Goal: Task Accomplishment & Management: Use online tool/utility

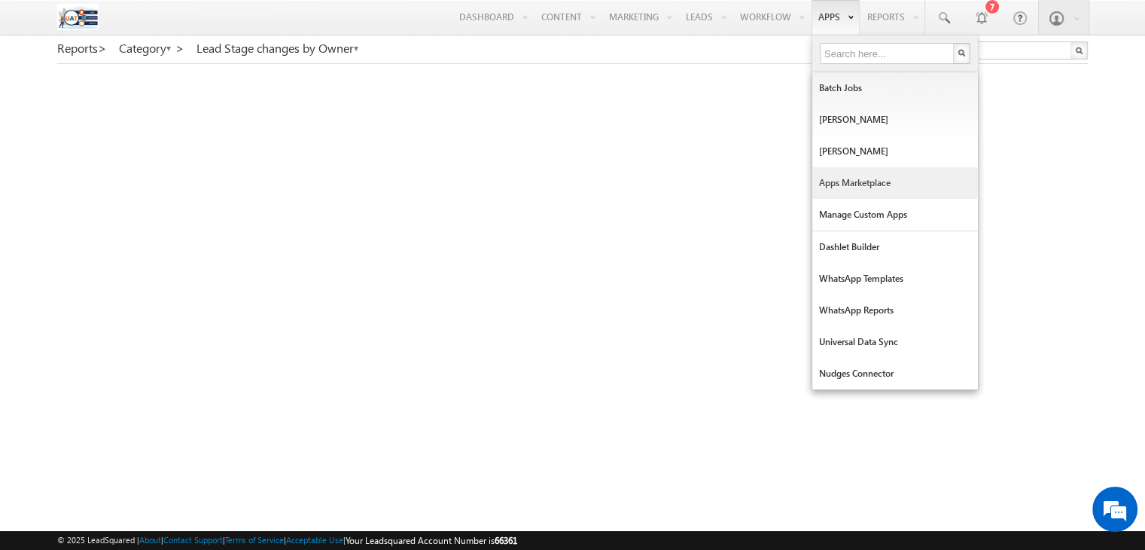
click at [838, 177] on link "Apps Marketplace" at bounding box center [895, 183] width 166 height 32
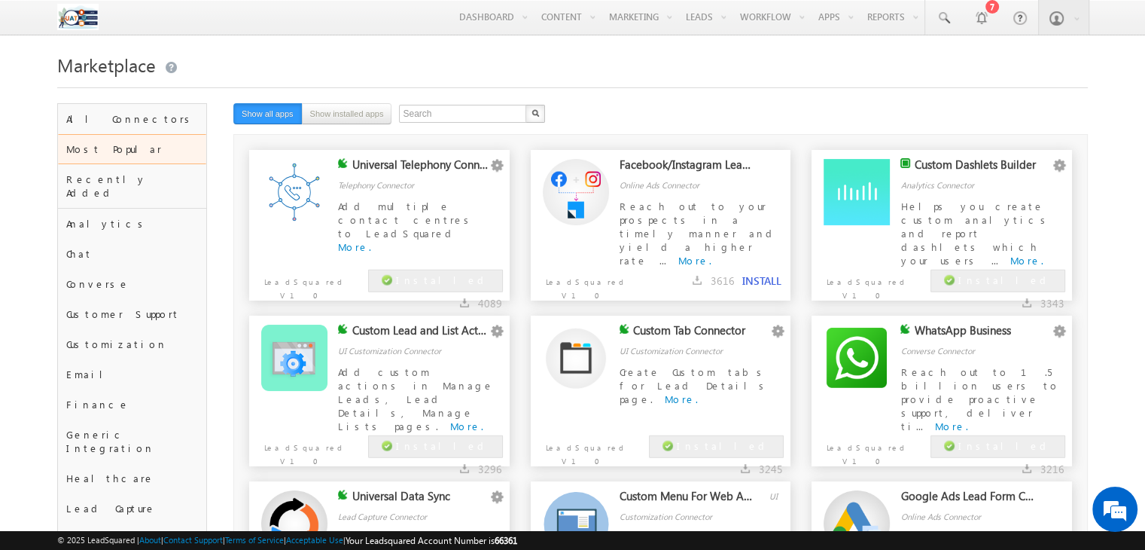
click at [259, 68] on h1 "Marketplace" at bounding box center [572, 63] width 1031 height 29
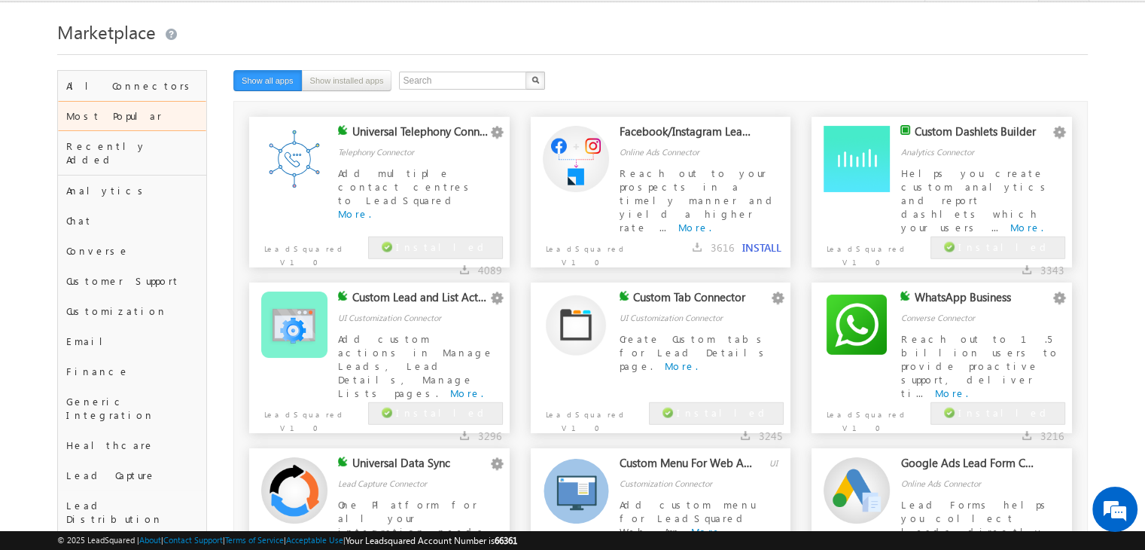
scroll to position [35, 0]
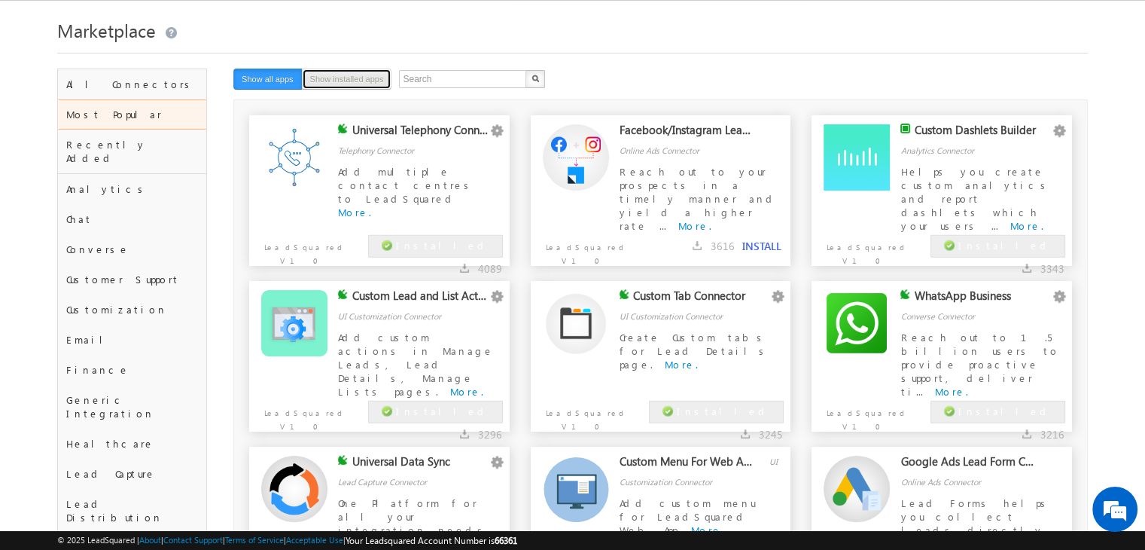
click at [382, 75] on button "Show installed apps" at bounding box center [347, 79] width 90 height 21
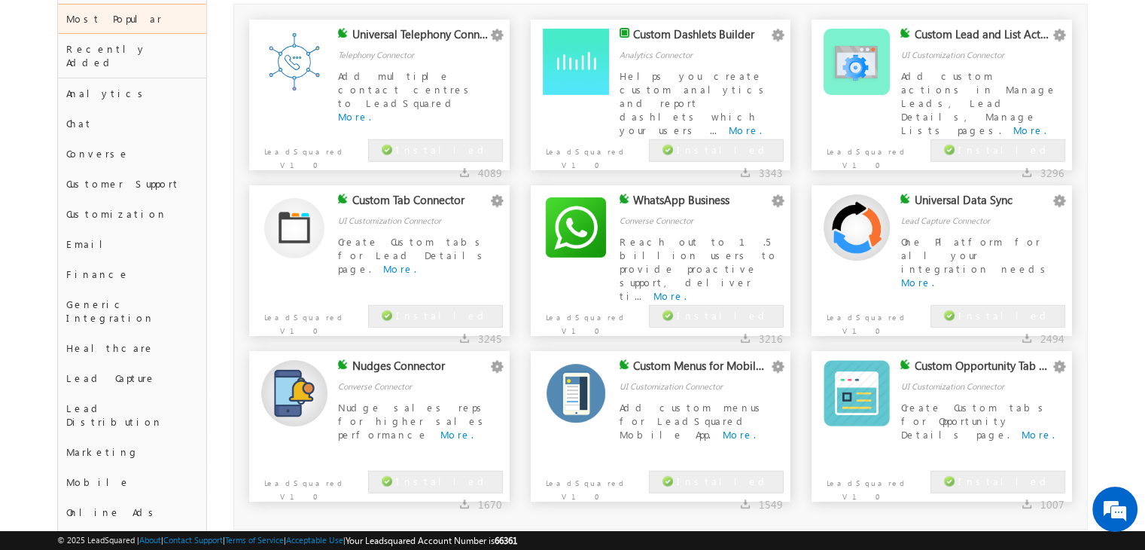
scroll to position [129, 0]
click at [0, 0] on link "Configure" at bounding box center [0, 0] width 0 height 0
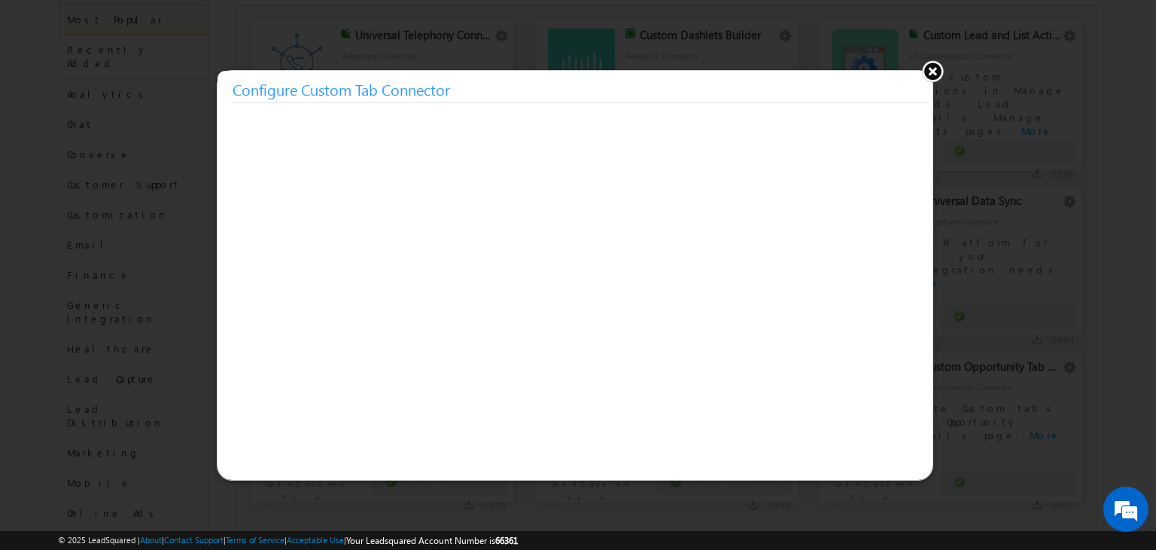
click at [933, 75] on button at bounding box center [932, 70] width 23 height 23
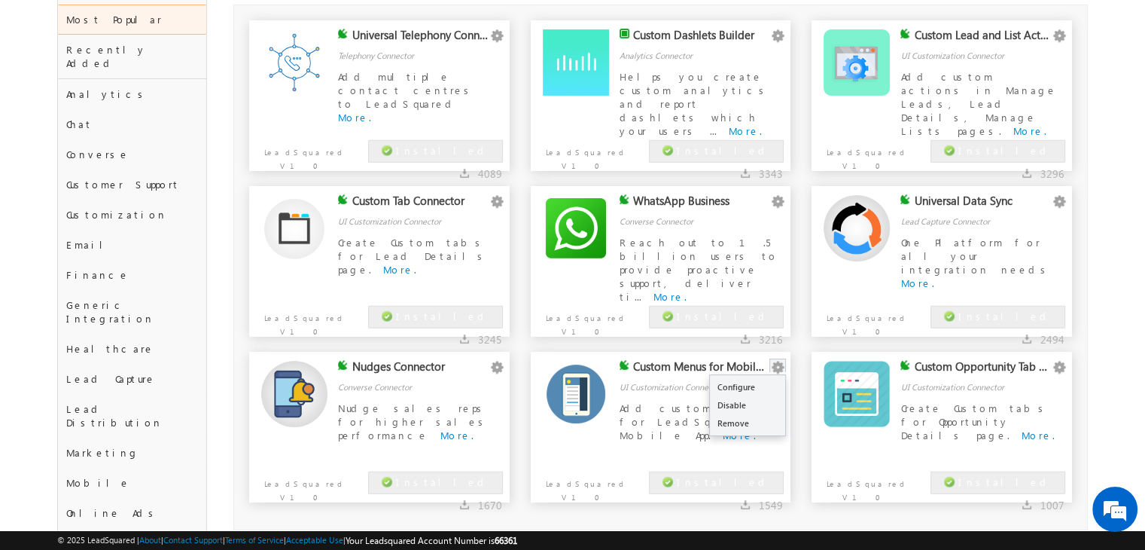
click at [776, 365] on button "button" at bounding box center [777, 367] width 15 height 15
click at [767, 379] on link "Configure" at bounding box center [747, 387] width 75 height 18
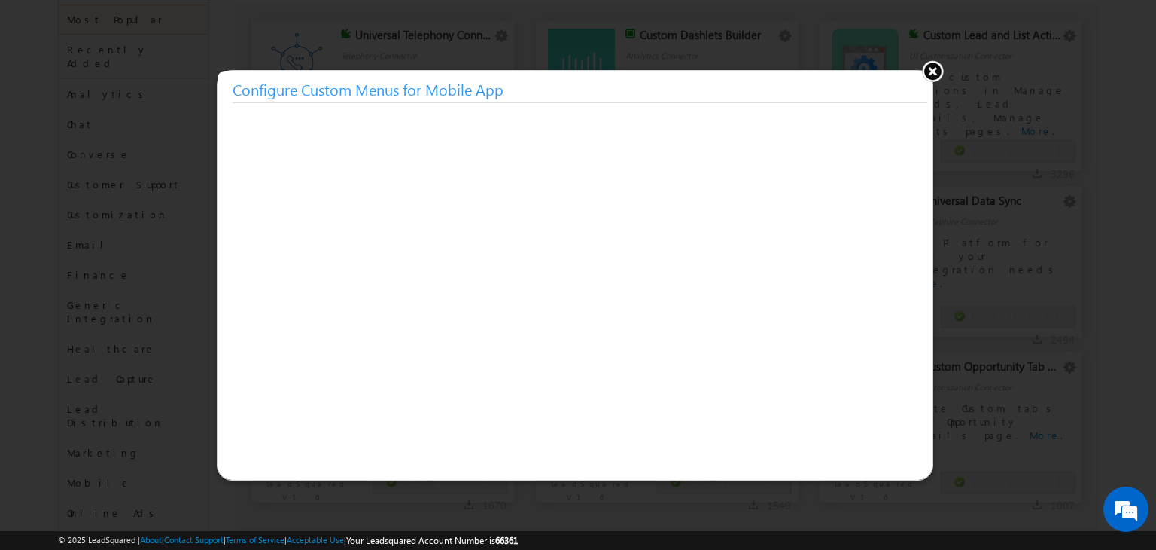
click at [930, 76] on button at bounding box center [932, 70] width 23 height 23
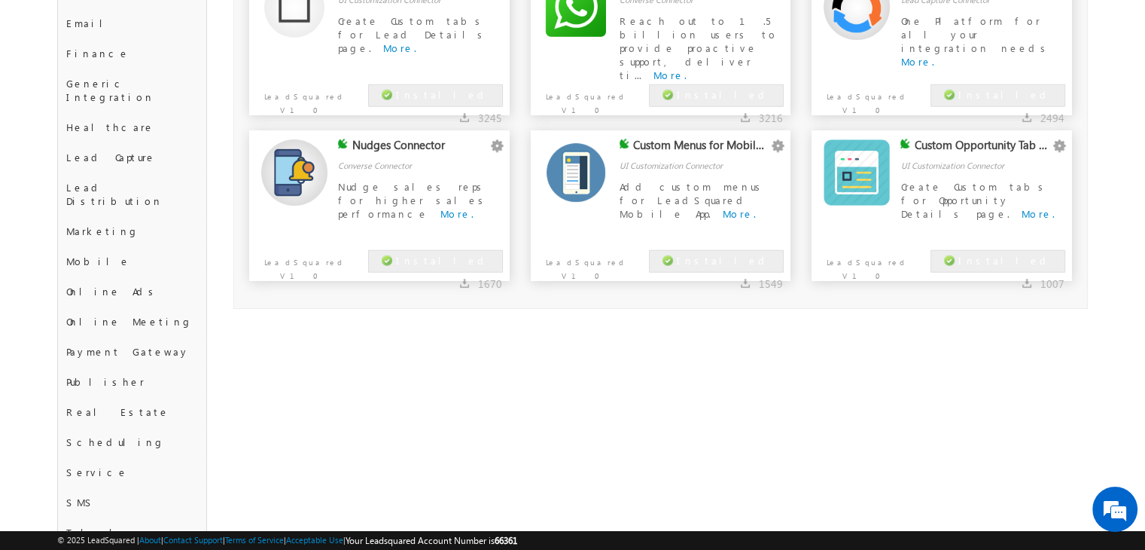
scroll to position [352, 0]
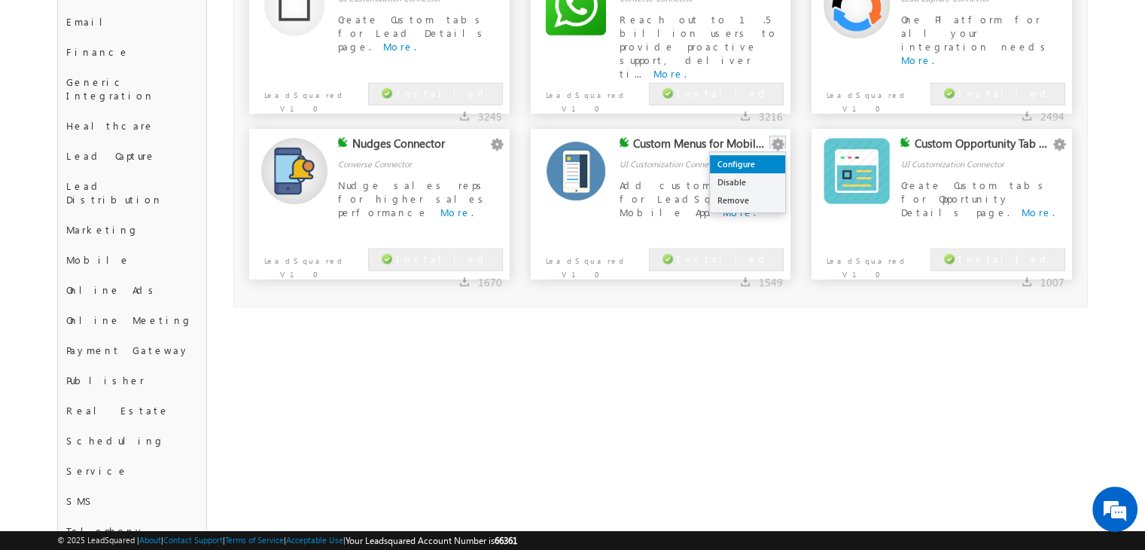
click at [772, 161] on link "Configure" at bounding box center [747, 164] width 75 height 18
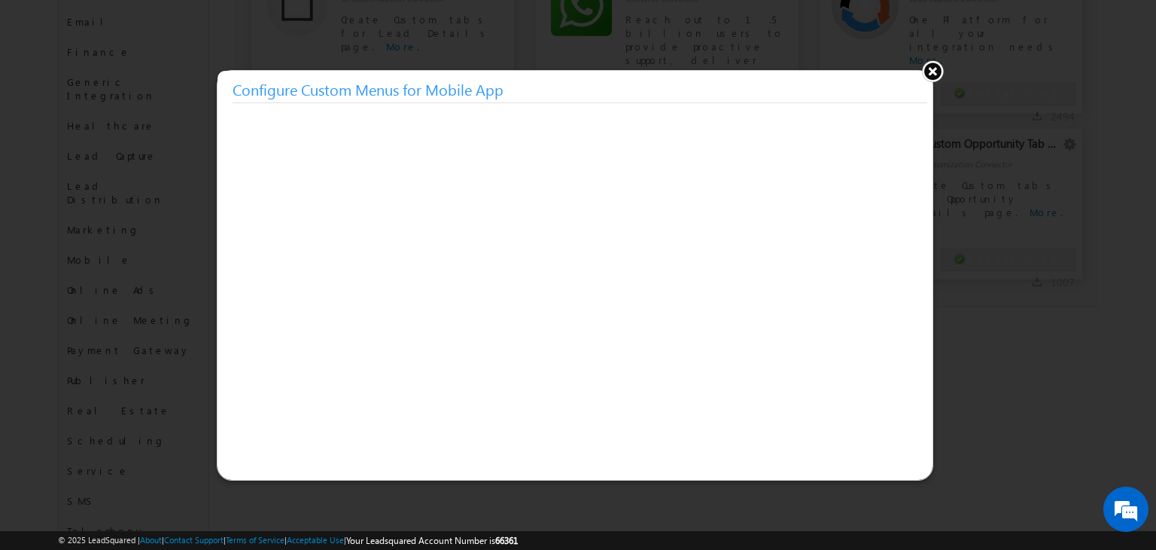
click at [932, 73] on button at bounding box center [932, 70] width 23 height 23
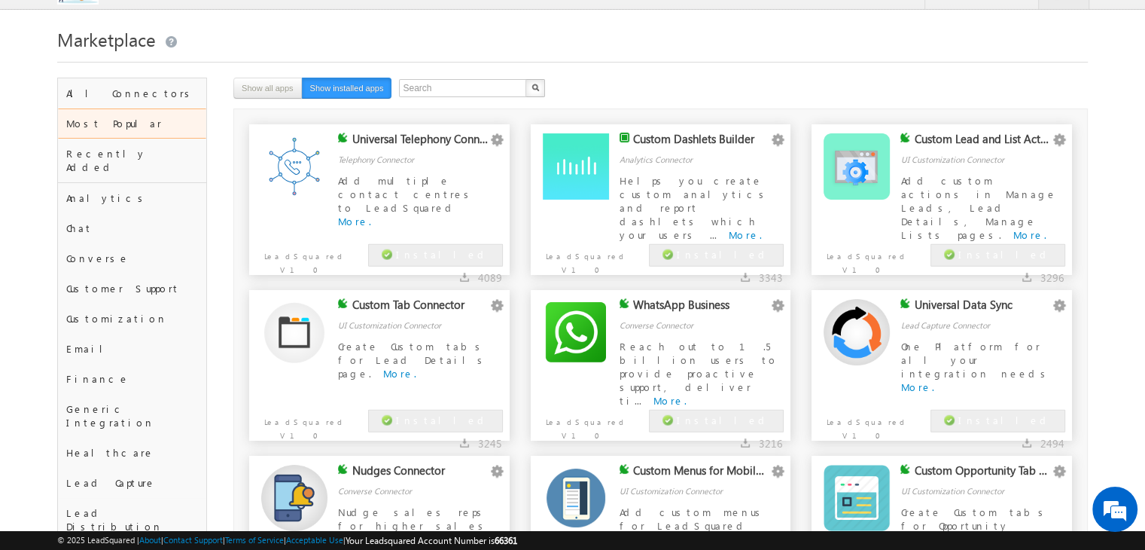
scroll to position [0, 0]
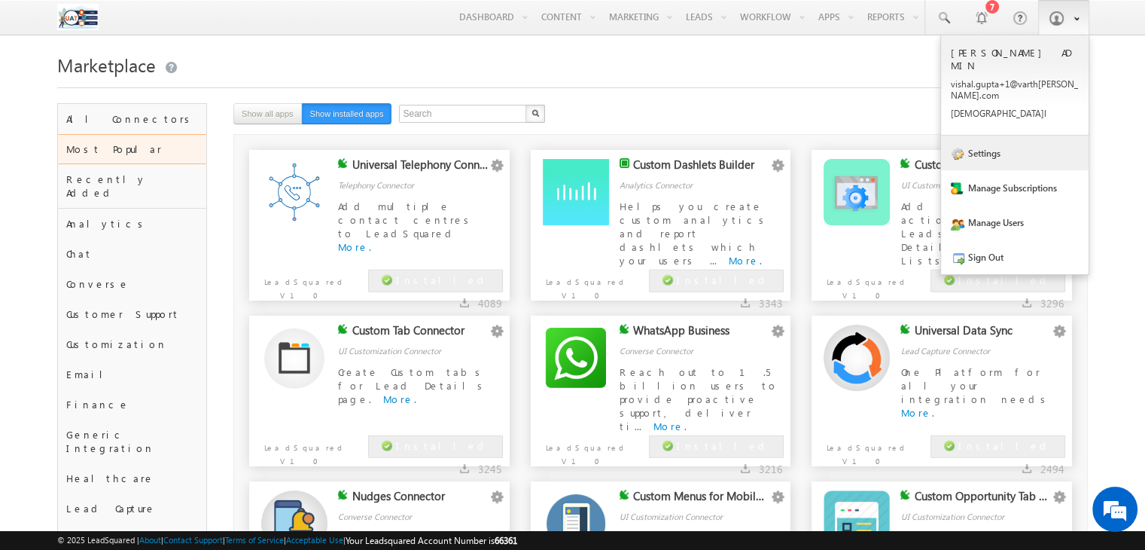
click at [1039, 135] on link "Settings" at bounding box center [1015, 152] width 148 height 35
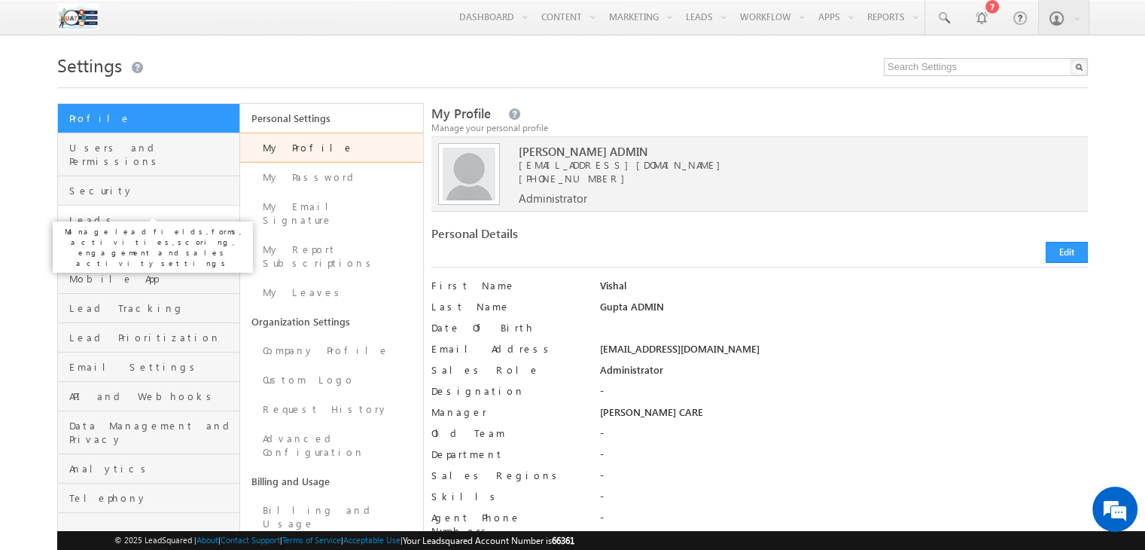
click at [126, 213] on span "Leads" at bounding box center [152, 220] width 166 height 14
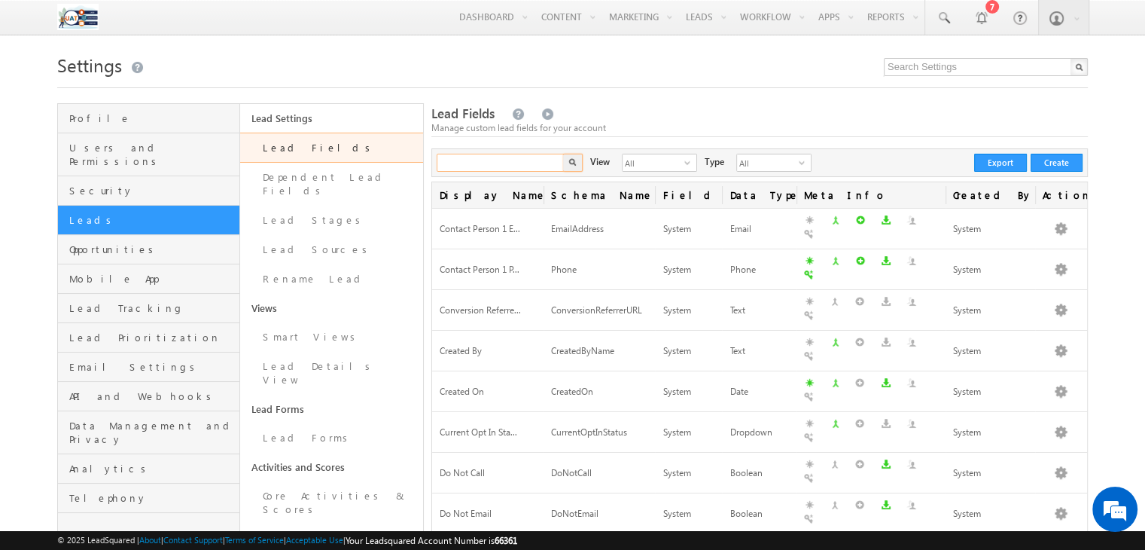
click at [471, 157] on input "text" at bounding box center [501, 163] width 129 height 18
type input "athira.s+1"
click at [563, 154] on button "button" at bounding box center [573, 163] width 20 height 18
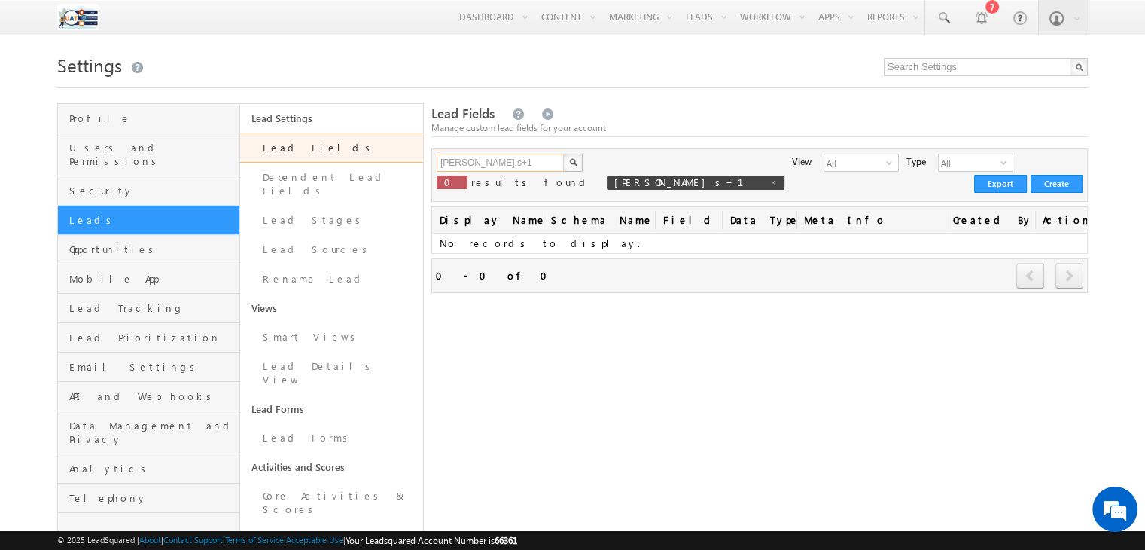
click at [506, 163] on input "athira.s+1" at bounding box center [501, 163] width 129 height 18
type input "Search Lead Fields"
click at [166, 143] on span "Users and Permissions" at bounding box center [152, 154] width 166 height 27
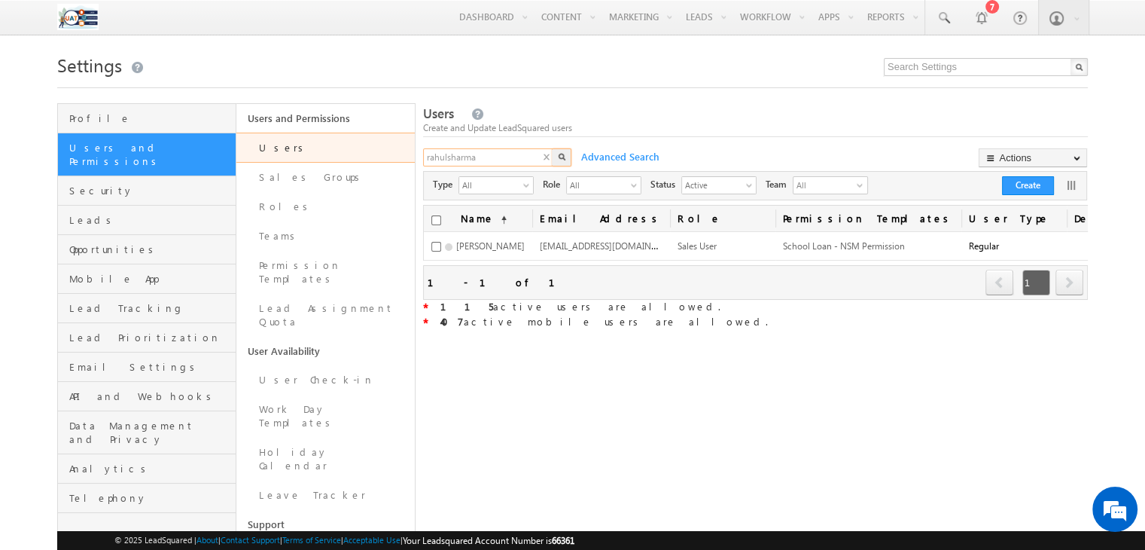
click at [494, 160] on input "rahulsharma" at bounding box center [488, 157] width 131 height 18
paste input "[PERSON_NAME].s+1"
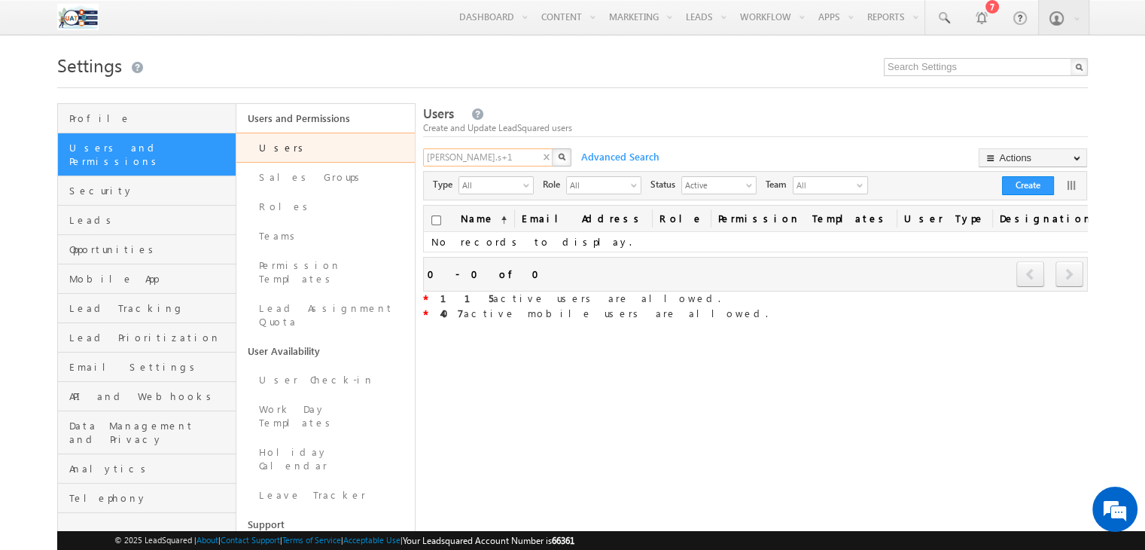
click at [507, 163] on input "[PERSON_NAME].s+1" at bounding box center [488, 157] width 131 height 18
click at [698, 184] on span "Active" at bounding box center [713, 184] width 62 height 15
click at [698, 199] on li "All" at bounding box center [727, 203] width 74 height 15
click at [485, 153] on input "athira.s+1" at bounding box center [488, 157] width 131 height 18
type input "athira"
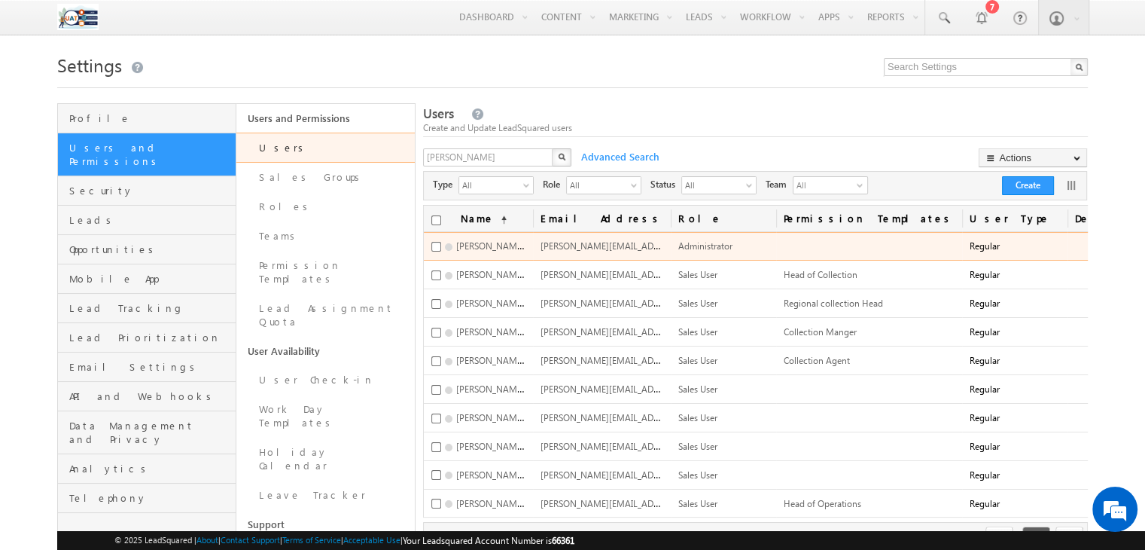
click at [601, 251] on span "[PERSON_NAME][EMAIL_ADDRESS][DOMAIN_NAME]" at bounding box center [646, 245] width 212 height 13
click at [438, 250] on input "checkbox" at bounding box center [436, 247] width 10 height 10
checkbox input "true"
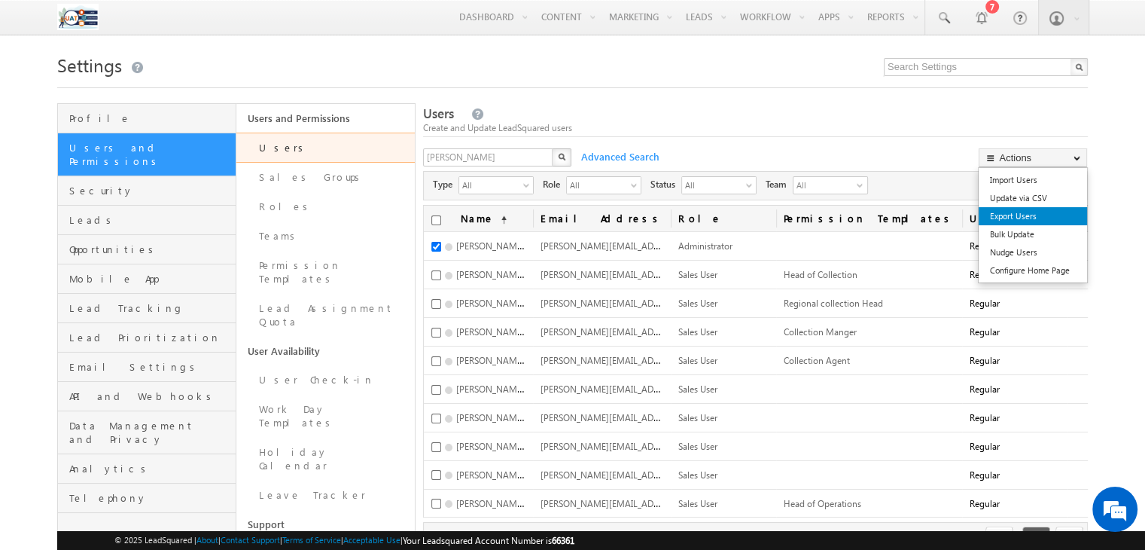
click at [1041, 220] on link "Export Users" at bounding box center [1033, 216] width 108 height 18
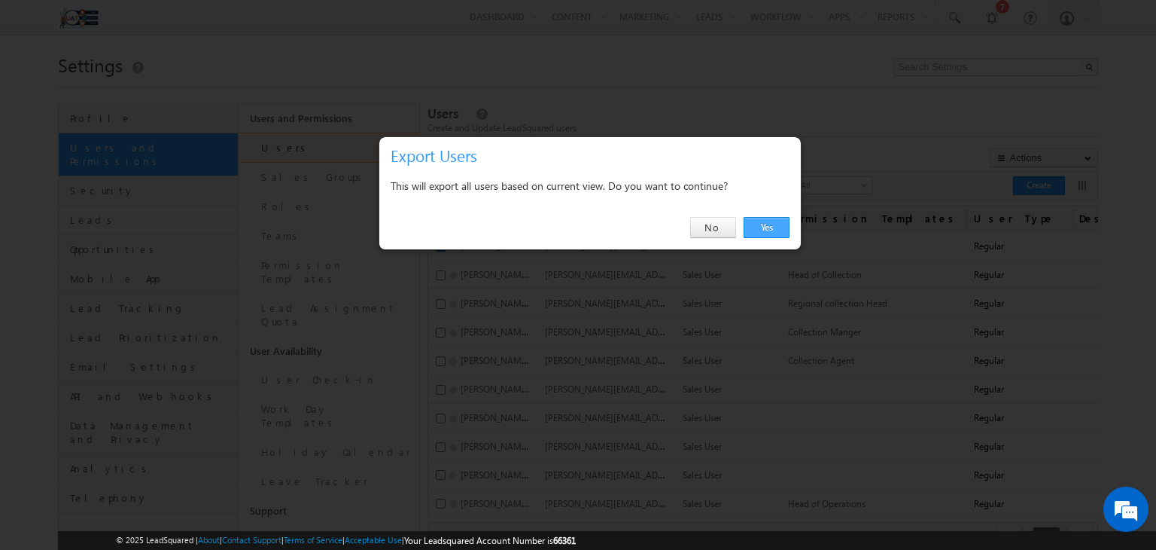
click at [769, 221] on link "Yes" at bounding box center [767, 227] width 46 height 21
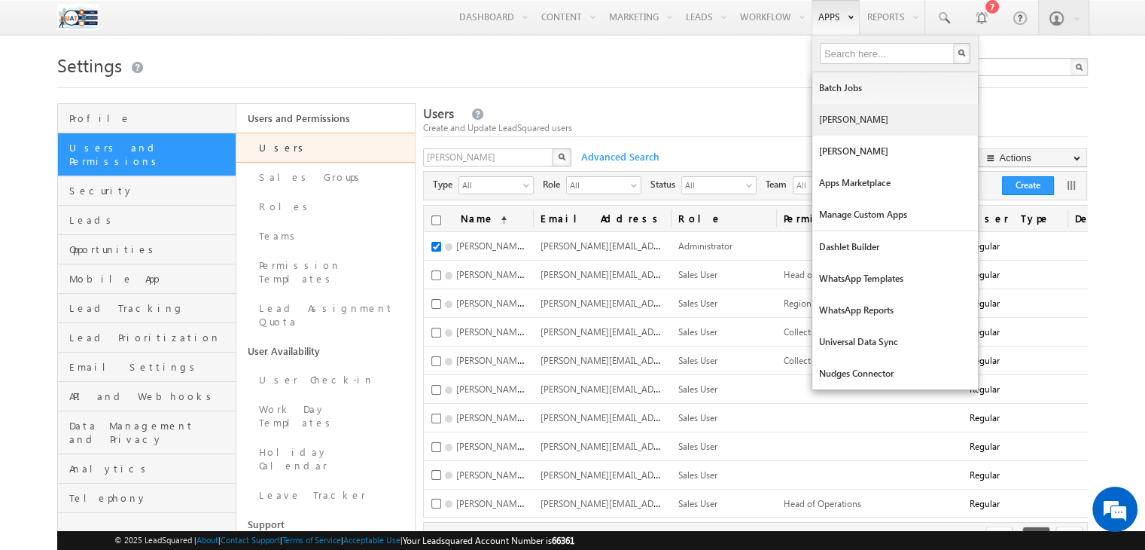
click at [840, 111] on link "[PERSON_NAME]" at bounding box center [895, 120] width 166 height 32
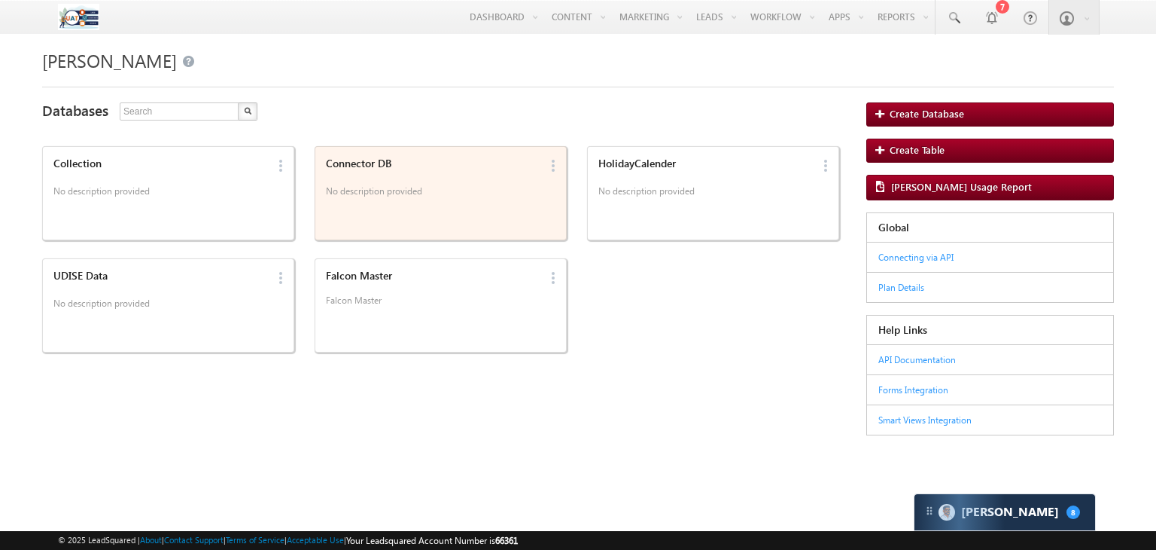
click at [428, 187] on p "No description provided" at bounding box center [432, 193] width 213 height 23
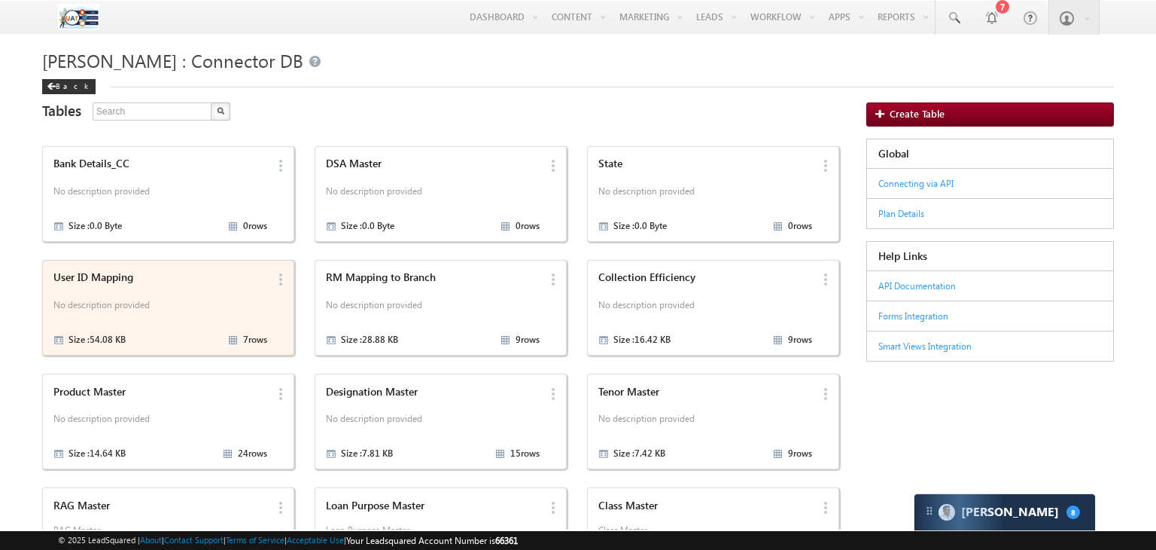
click at [137, 305] on p "No description provided" at bounding box center [159, 307] width 213 height 23
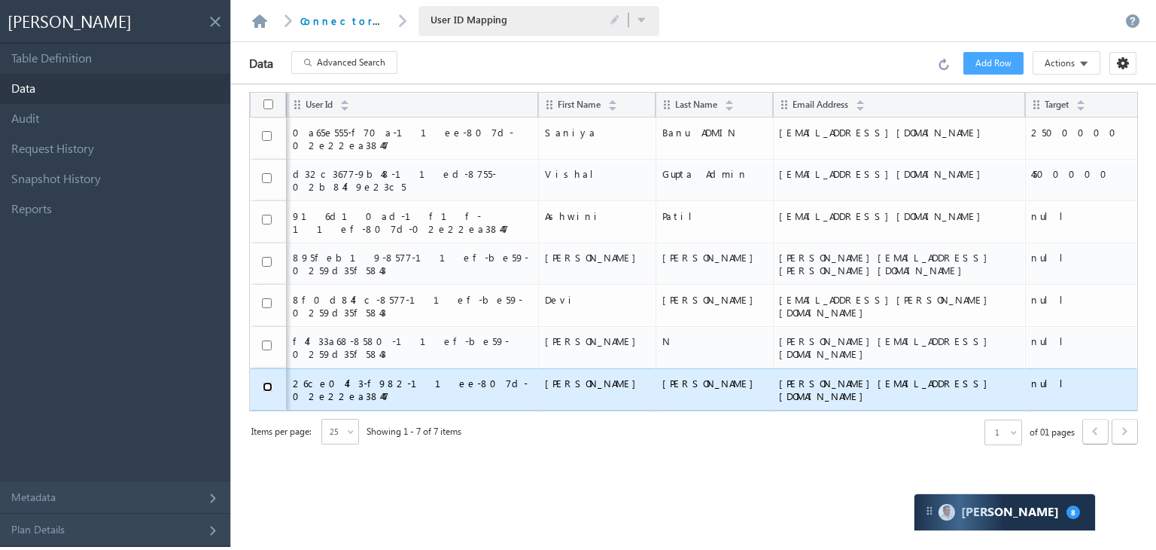
click at [266, 382] on input "checkbox" at bounding box center [268, 387] width 10 height 10
checkbox input "true"
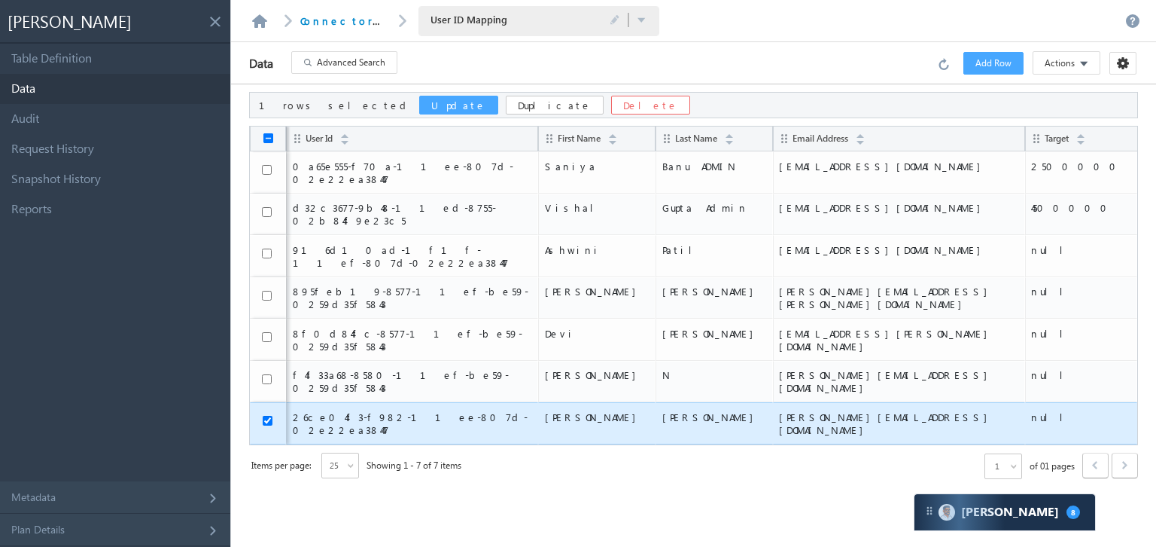
click at [419, 110] on button "Update" at bounding box center [458, 105] width 79 height 19
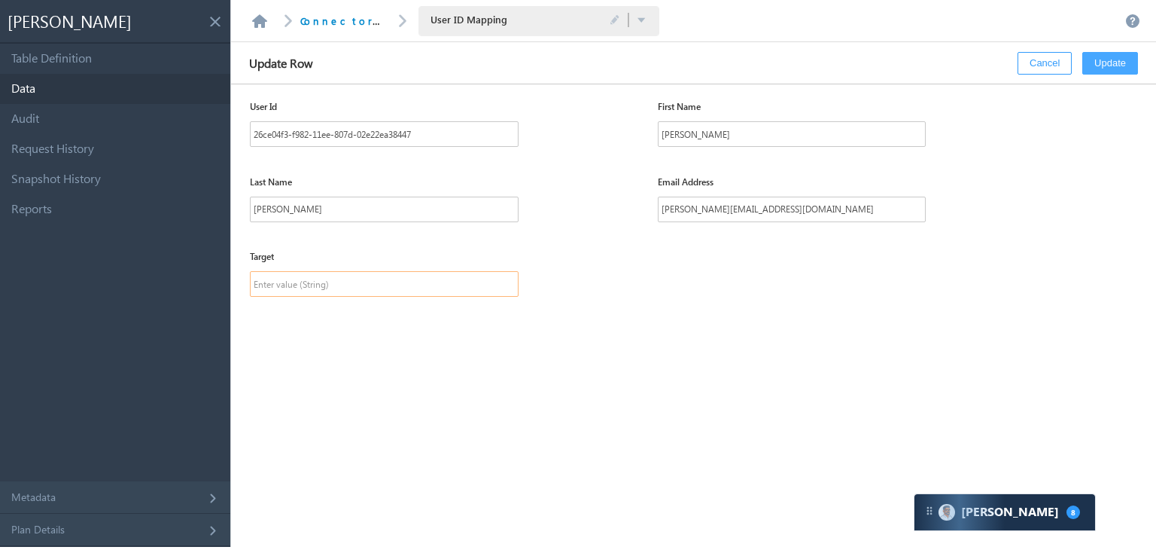
click at [349, 286] on input "text" at bounding box center [384, 284] width 269 height 26
type input "2500000"
click at [1117, 60] on button "Update" at bounding box center [1110, 63] width 56 height 23
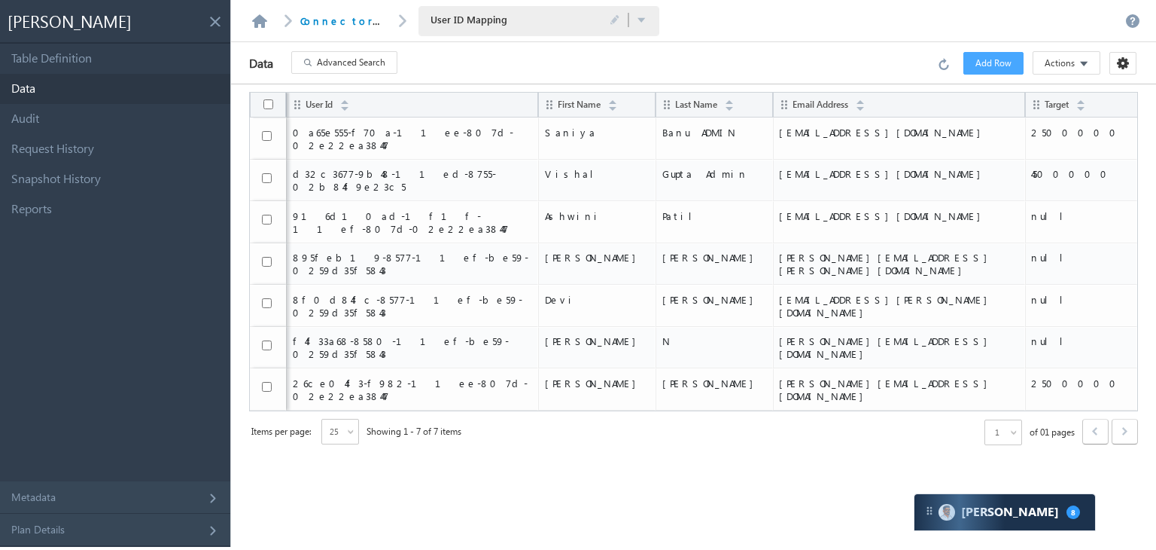
click at [757, 455] on div "User Id First Name Last Name Email Address Target 0a65e555-f70a-11ee-807d-02e22…" at bounding box center [693, 315] width 889 height 447
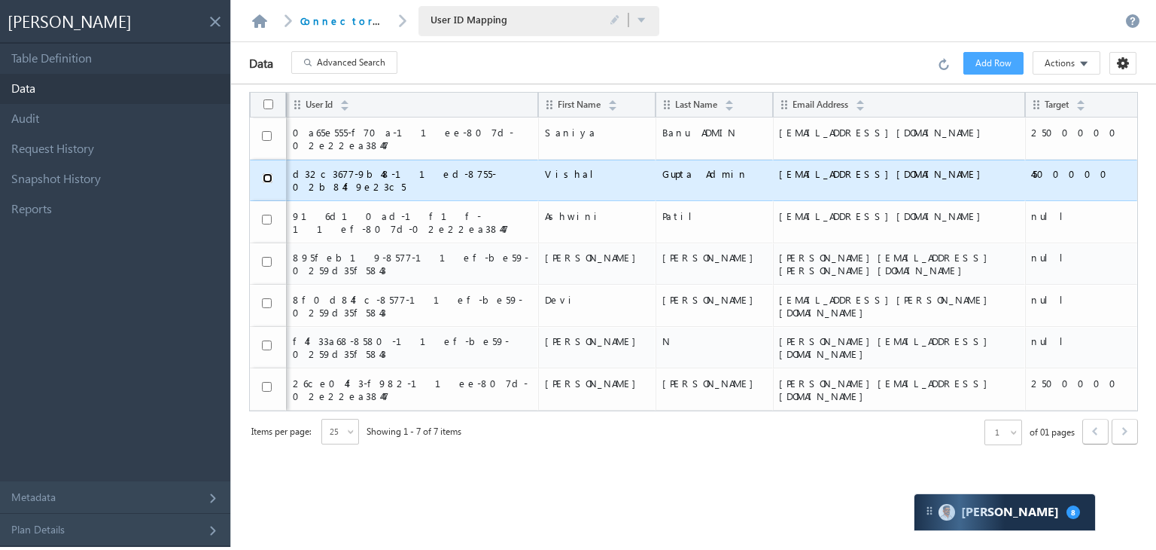
click at [265, 173] on input "checkbox" at bounding box center [268, 178] width 10 height 10
checkbox input "true"
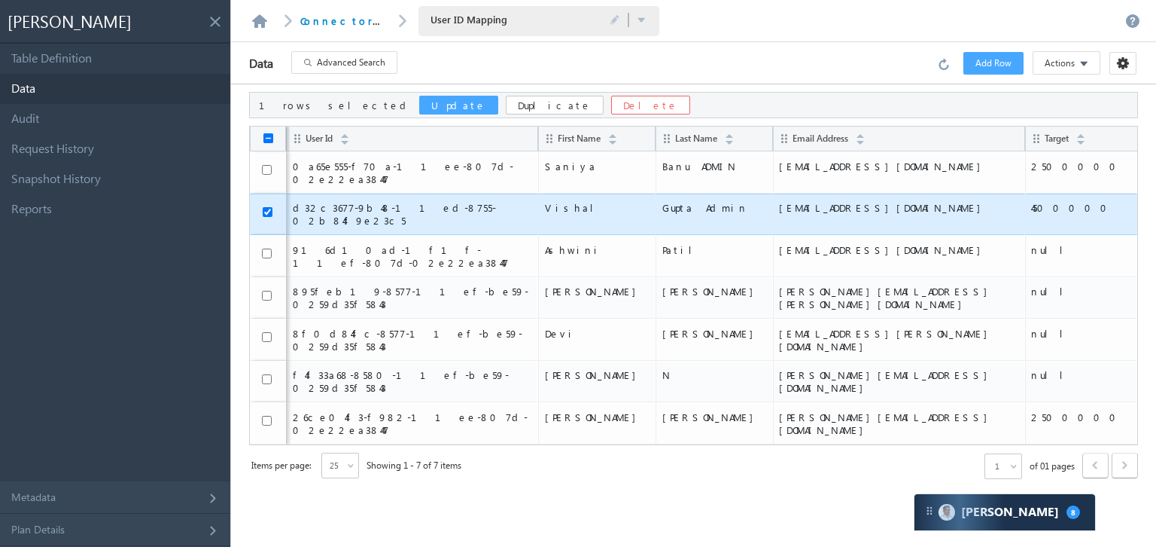
click at [419, 101] on button "Update" at bounding box center [458, 105] width 79 height 19
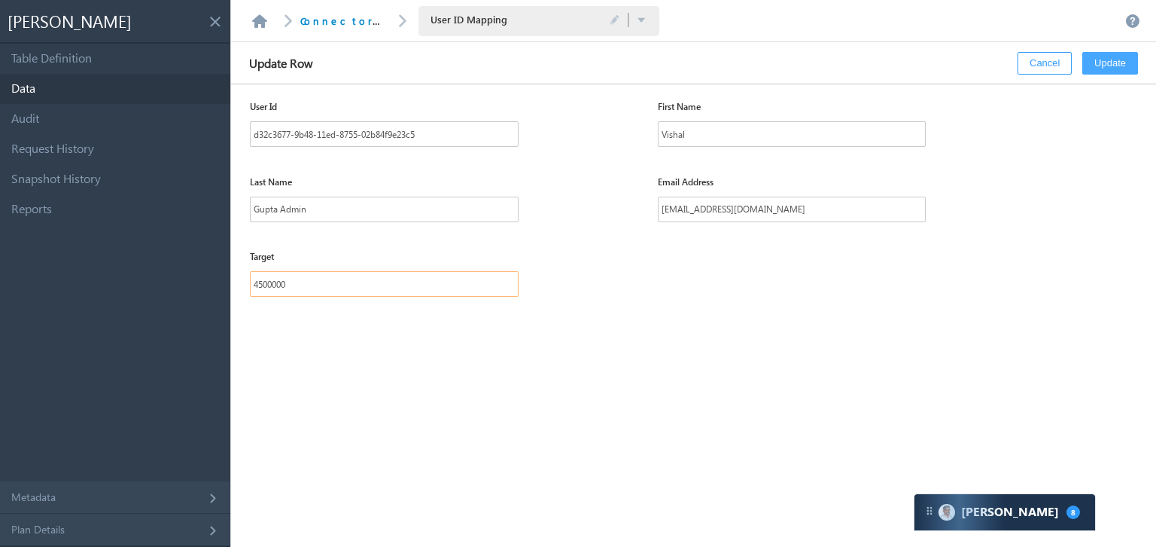
click at [262, 281] on input "4500000" at bounding box center [384, 284] width 269 height 26
type input "4000000"
click at [1132, 48] on div "Update Row Cancel Update" at bounding box center [693, 63] width 925 height 42
click at [1123, 59] on button "Update" at bounding box center [1110, 63] width 56 height 23
